Goal: Task Accomplishment & Management: Use online tool/utility

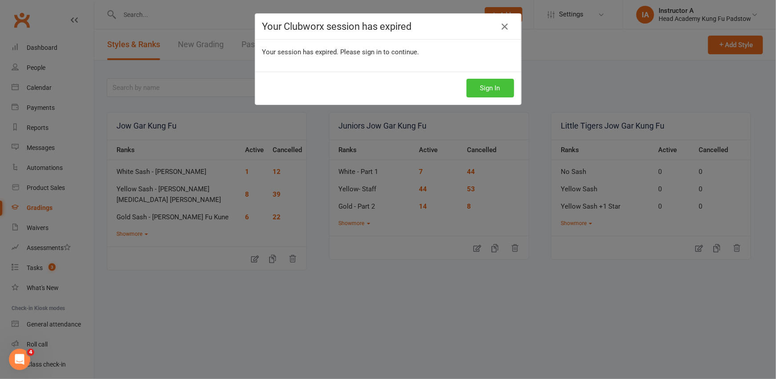
click at [480, 93] on button "Sign In" at bounding box center [490, 88] width 48 height 19
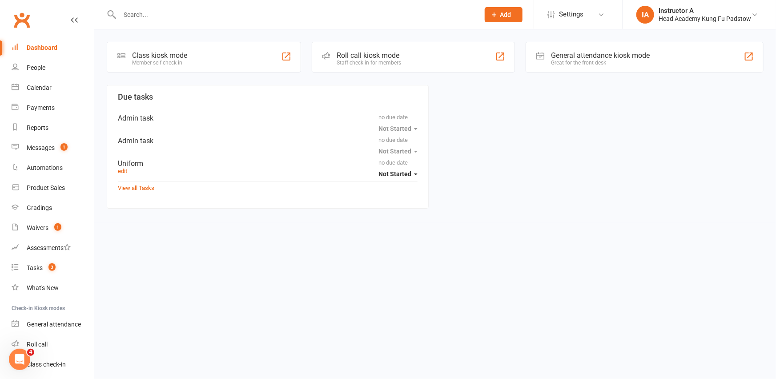
click at [340, 59] on div "Roll call kiosk mode" at bounding box center [369, 55] width 64 height 8
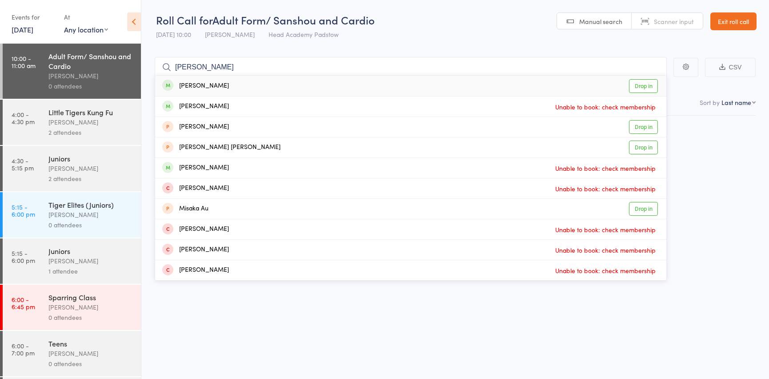
type input "mika k"
click at [646, 87] on link "Drop in" at bounding box center [643, 86] width 29 height 14
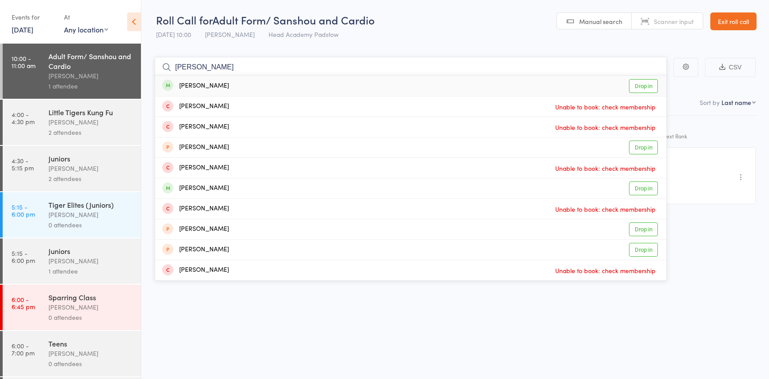
type input "kate m"
click at [640, 86] on link "Drop in" at bounding box center [643, 86] width 29 height 14
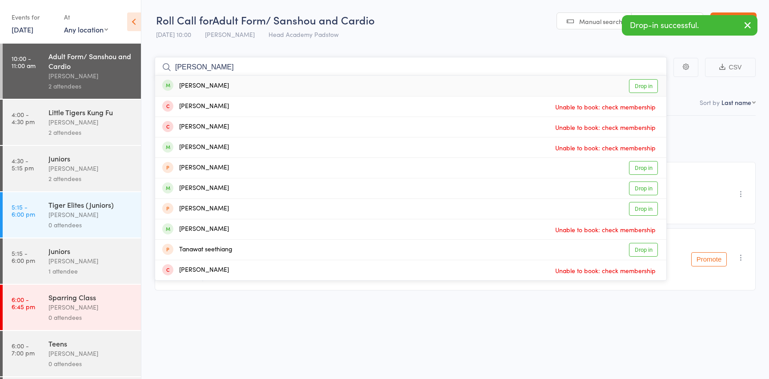
type input "tania s"
click at [645, 84] on link "Drop in" at bounding box center [643, 86] width 29 height 14
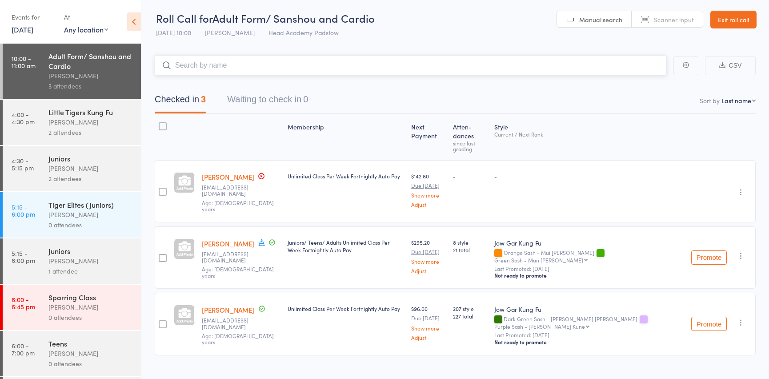
scroll to position [2, 0]
